Goal: Information Seeking & Learning: Learn about a topic

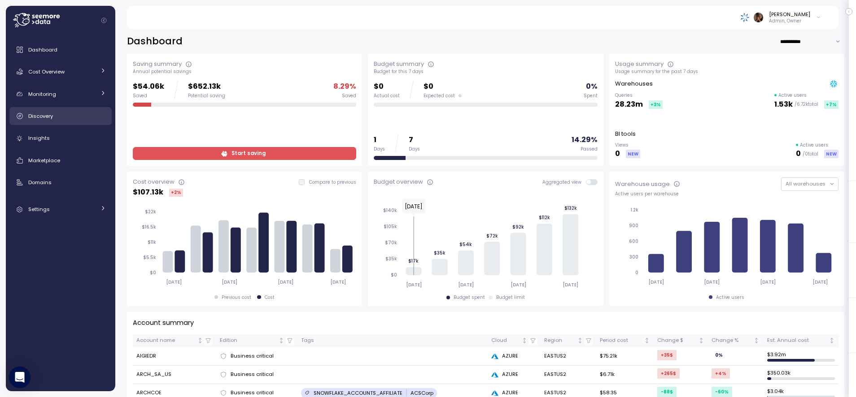
click at [44, 119] on span "Discovery" at bounding box center [40, 116] width 25 height 7
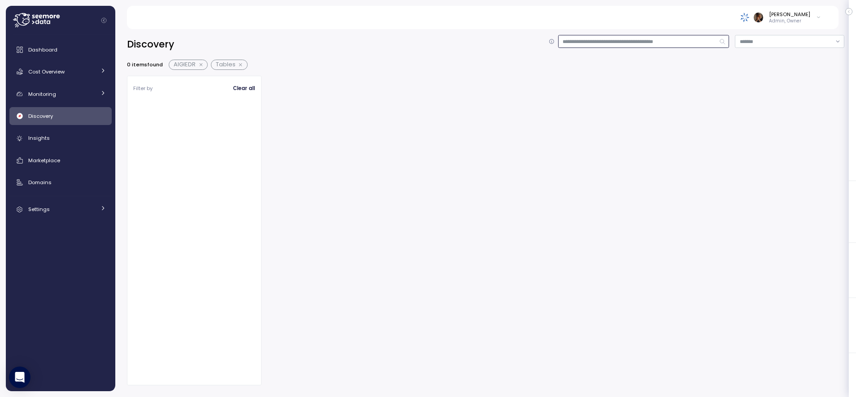
click at [598, 36] on input at bounding box center [643, 41] width 171 height 13
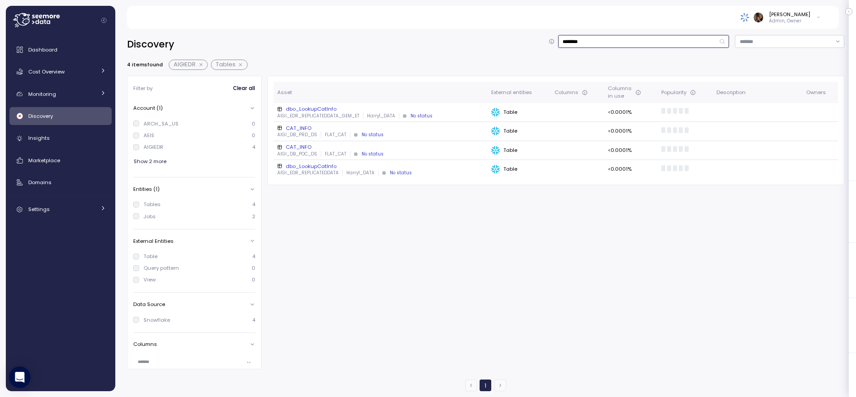
type input "********"
click at [303, 148] on div "CAT_INFO" at bounding box center [380, 147] width 206 height 7
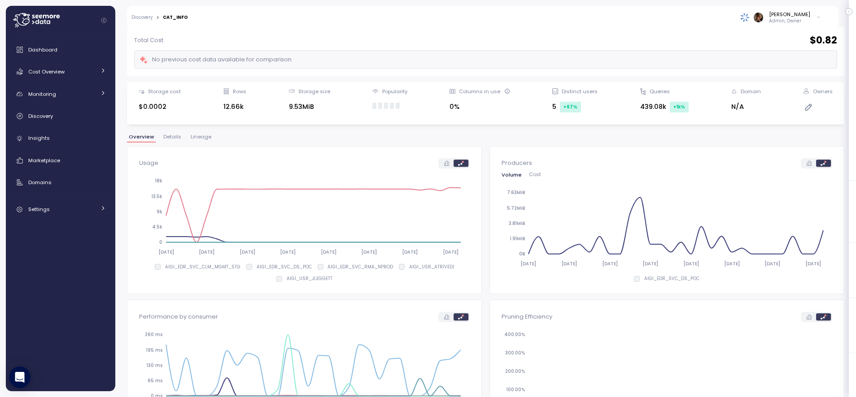
scroll to position [26, 0]
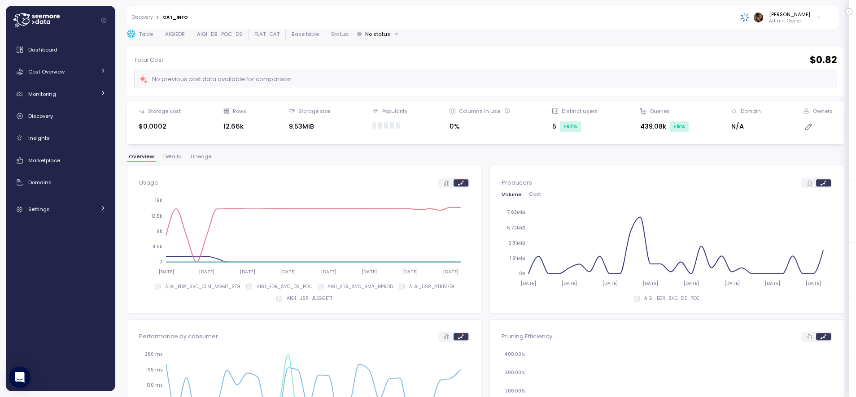
click at [167, 154] on span "Details" at bounding box center [172, 156] width 18 height 5
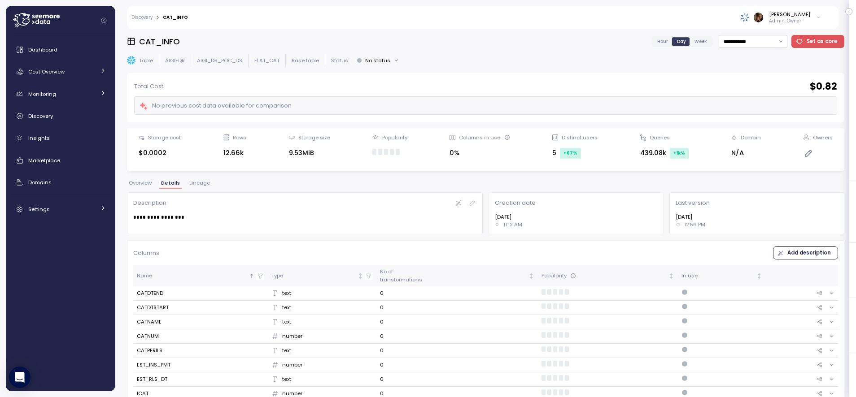
scroll to position [24, 0]
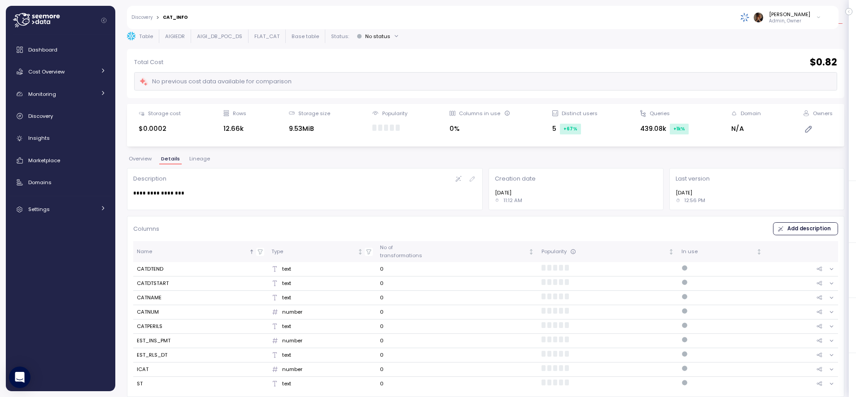
click at [831, 283] on icon at bounding box center [831, 283] width 3 height 1
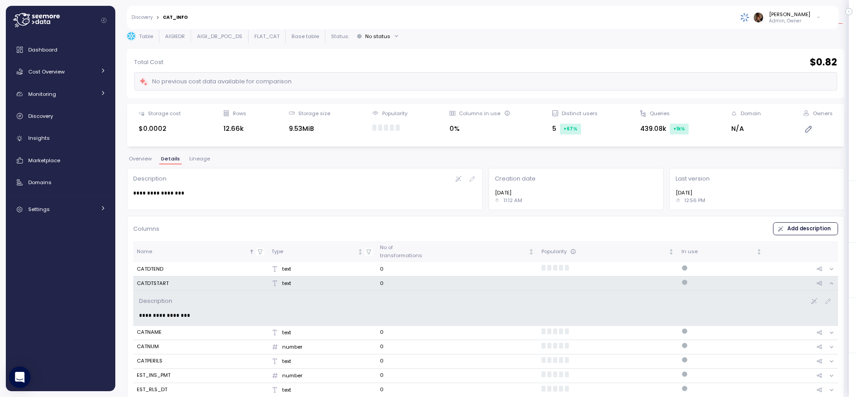
click at [831, 283] on icon at bounding box center [831, 284] width 6 height 6
